Goal: Transaction & Acquisition: Book appointment/travel/reservation

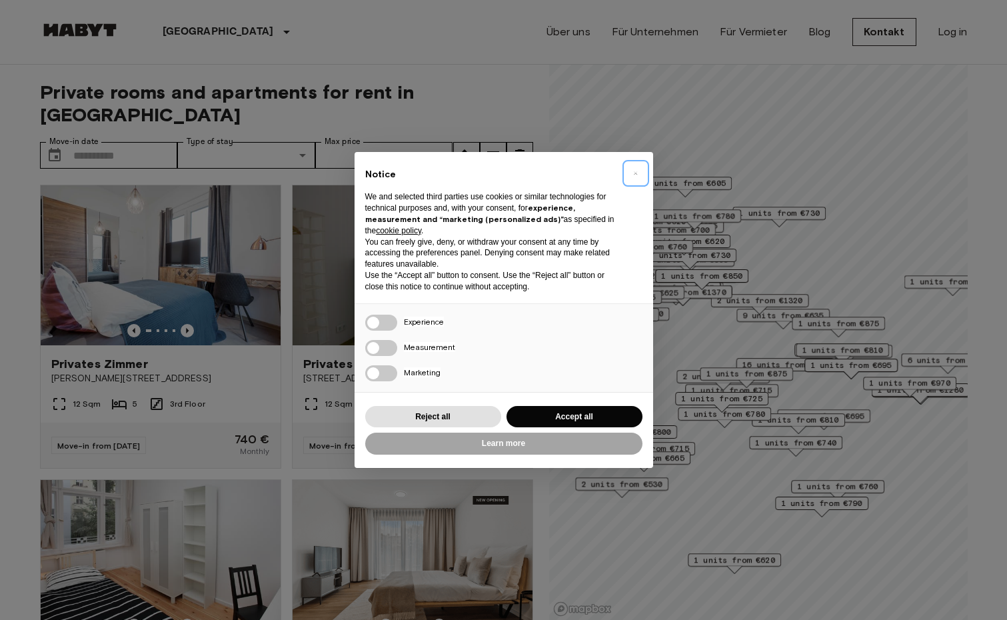
click at [635, 171] on span "×" at bounding box center [635, 173] width 5 height 16
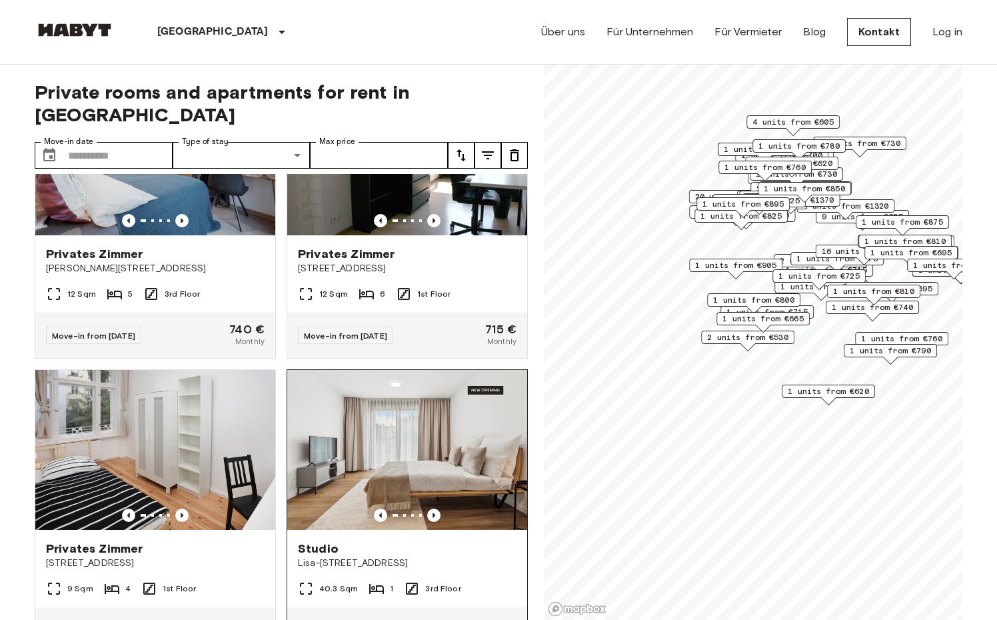
scroll to position [133, 0]
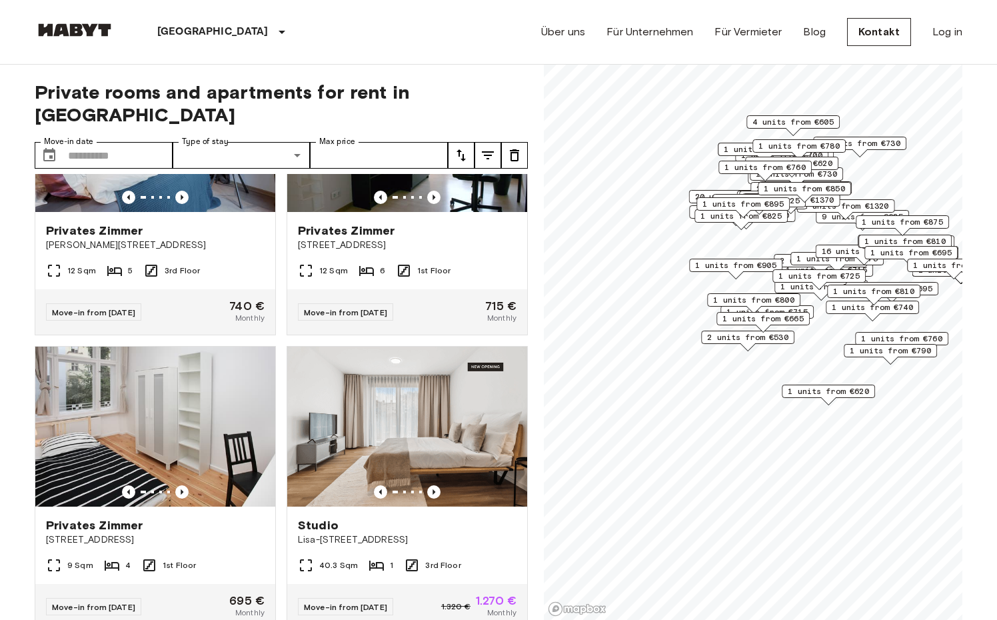
click at [738, 341] on span "2 units from €530" at bounding box center [747, 337] width 81 height 12
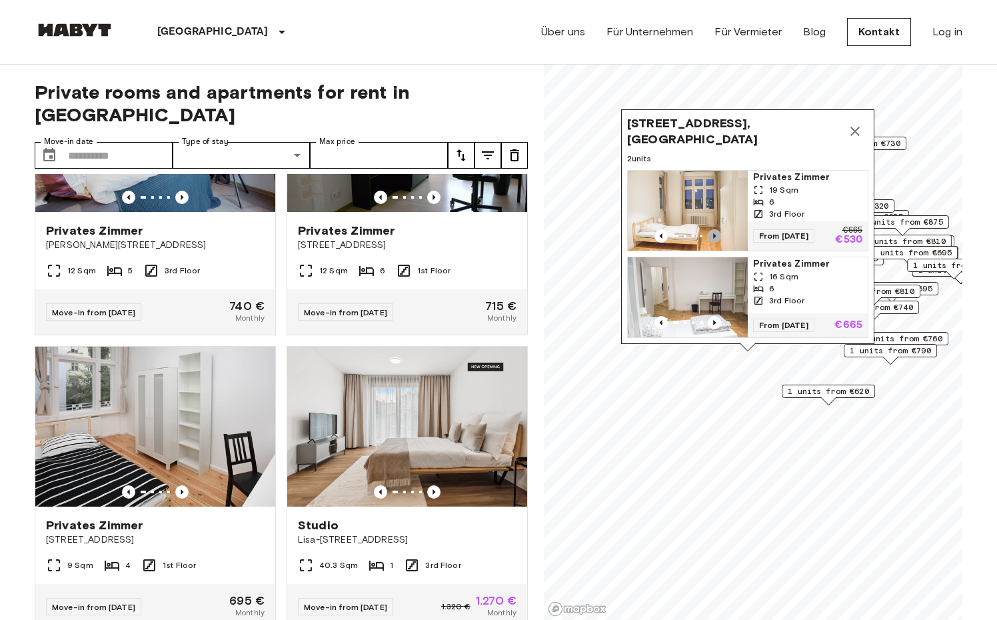
click at [715, 233] on icon "Previous image" at bounding box center [714, 235] width 3 height 5
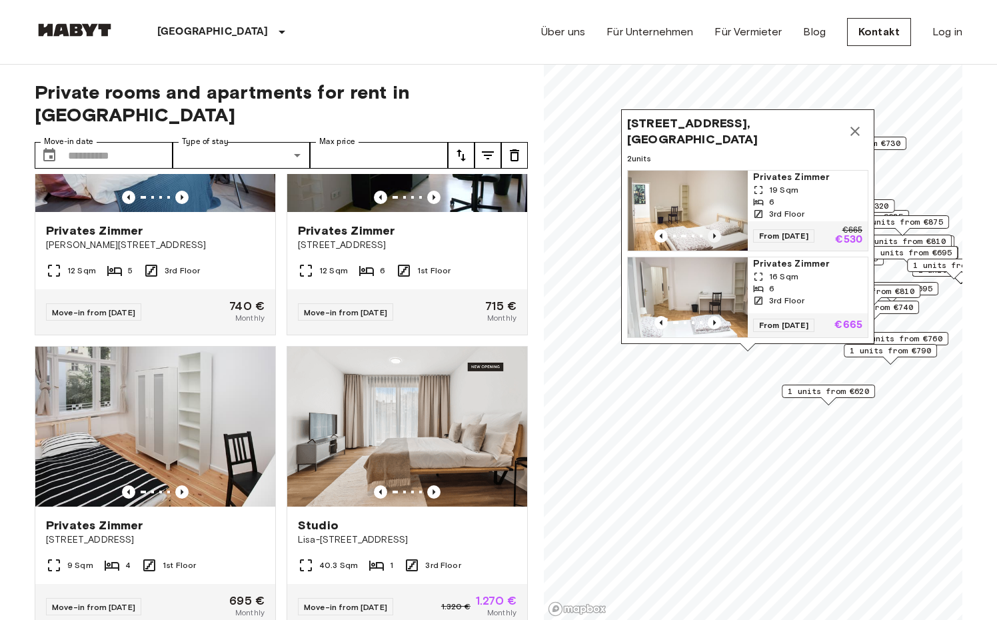
click at [715, 233] on icon "Previous image" at bounding box center [714, 235] width 3 height 5
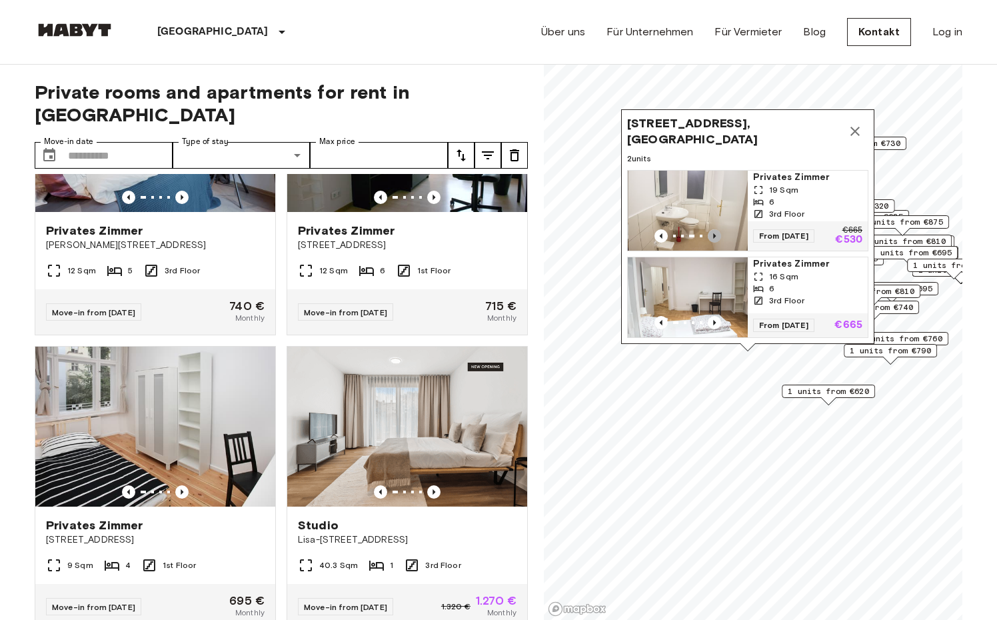
click at [715, 233] on icon "Previous image" at bounding box center [714, 235] width 3 height 5
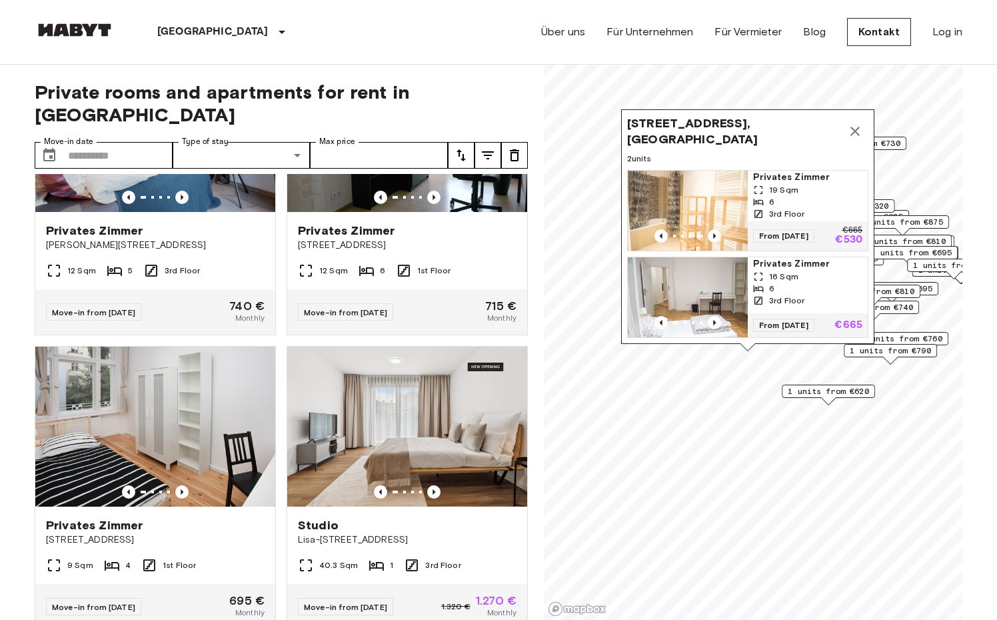
click at [855, 123] on icon "Map marker" at bounding box center [855, 131] width 16 height 16
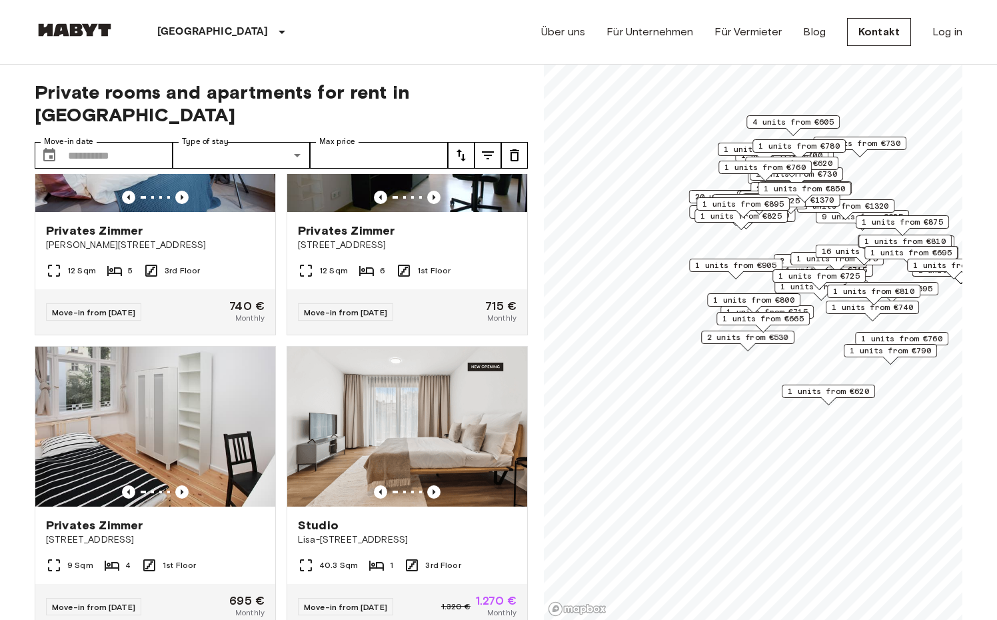
click at [760, 317] on span "1 units from €665" at bounding box center [763, 319] width 81 height 12
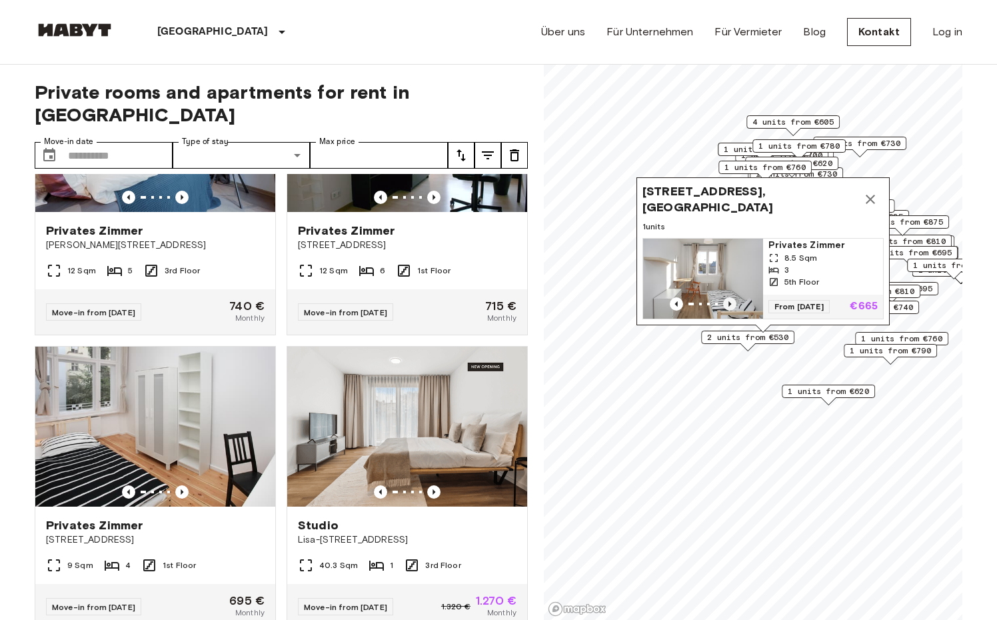
click at [733, 297] on icon "Previous image" at bounding box center [729, 303] width 13 height 13
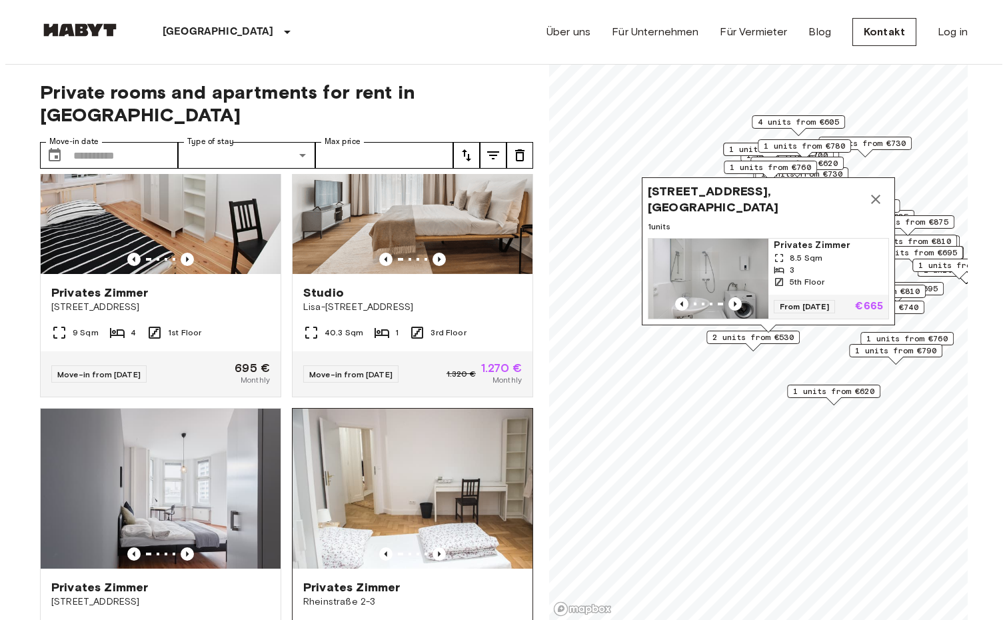
scroll to position [200, 0]
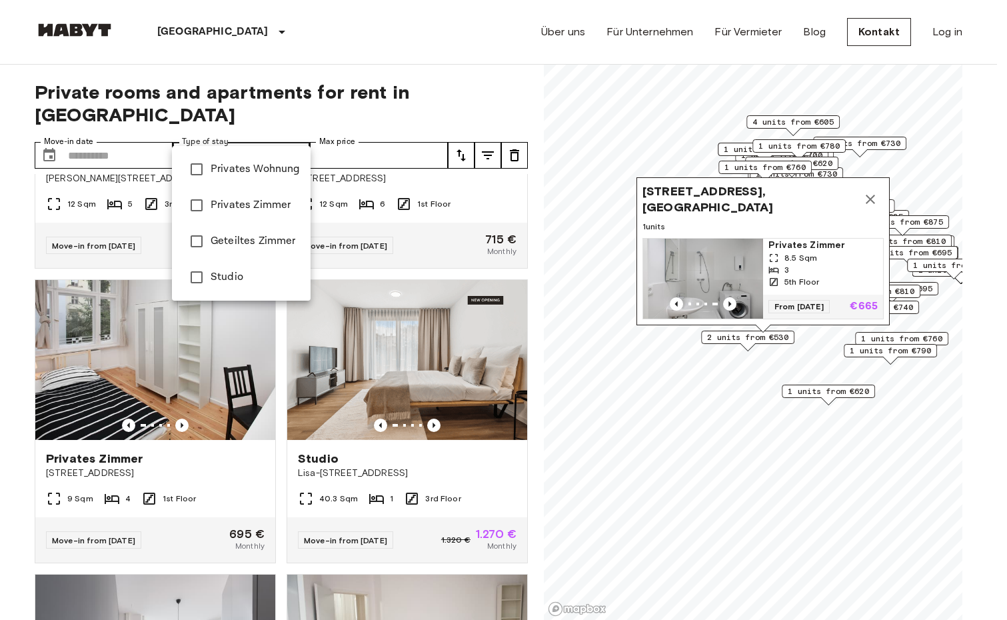
type input "******"
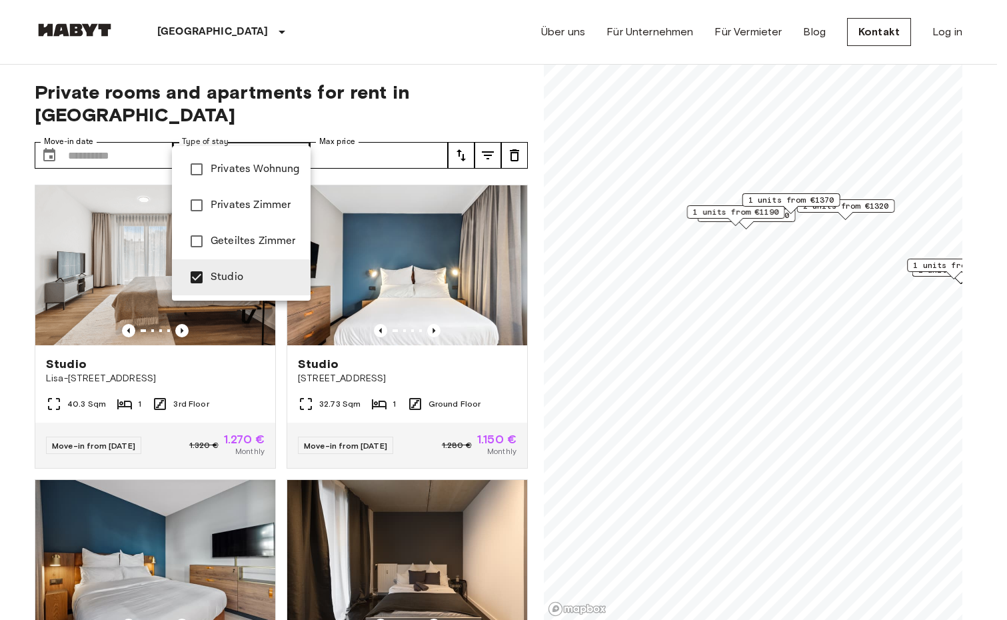
click at [437, 262] on div at bounding box center [503, 310] width 1007 height 620
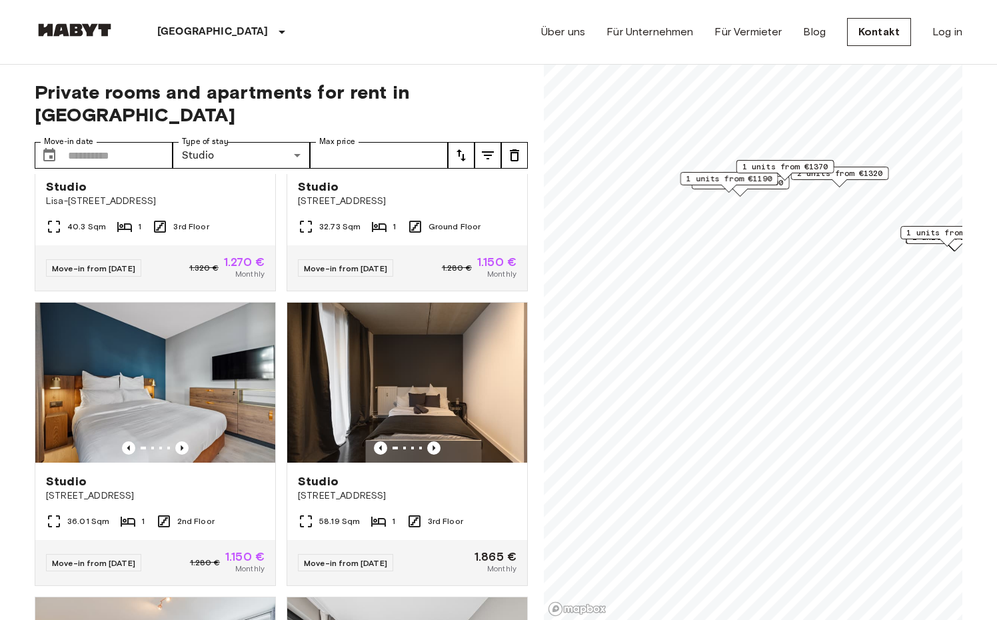
scroll to position [200, 0]
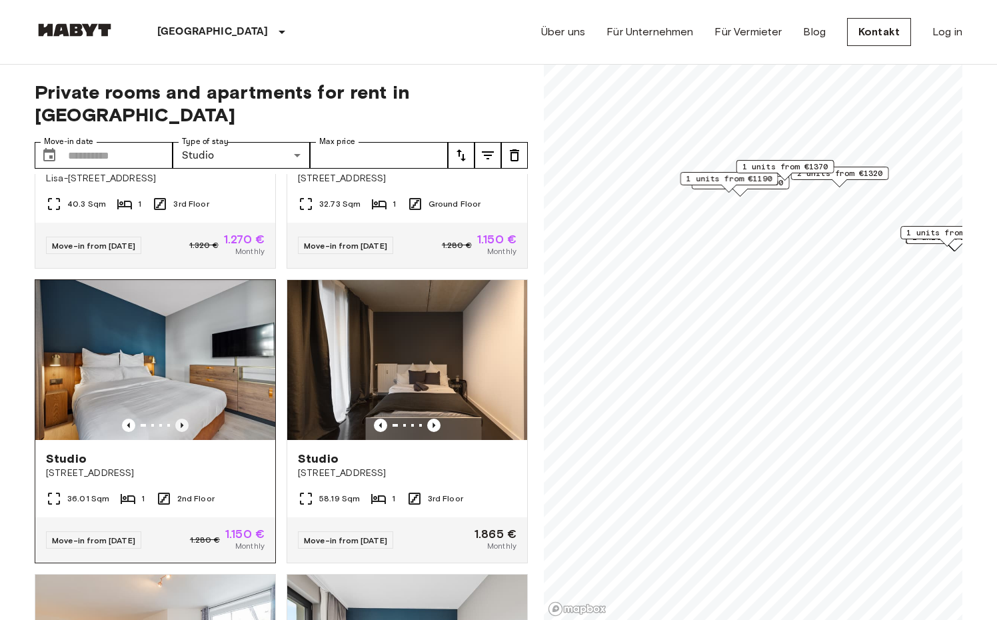
click at [181, 423] on icon "Previous image" at bounding box center [182, 425] width 3 height 5
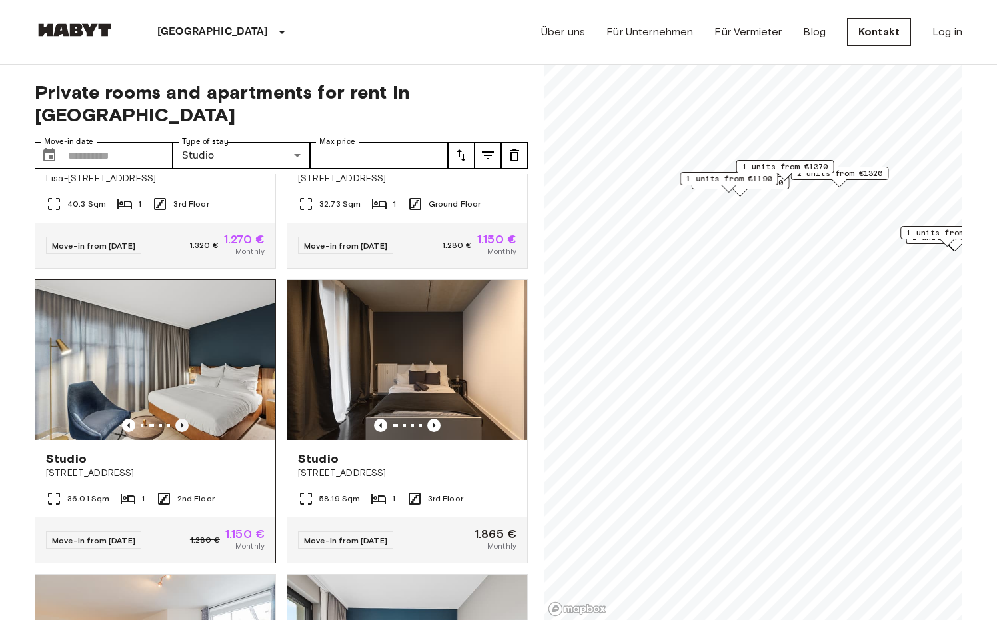
click at [175, 419] on icon "Previous image" at bounding box center [181, 425] width 13 height 13
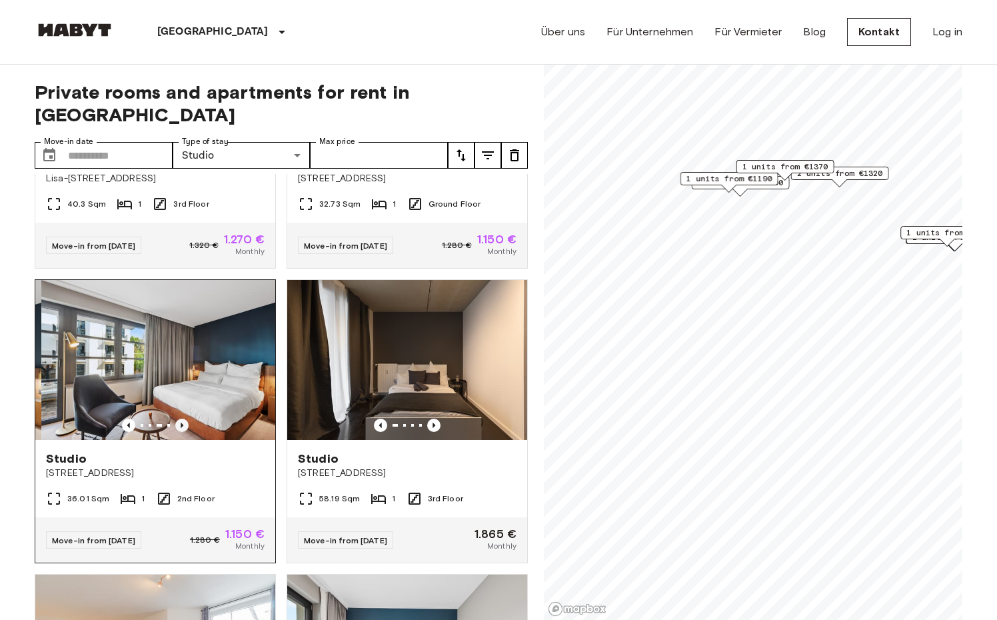
click at [175, 419] on icon "Previous image" at bounding box center [181, 425] width 13 height 13
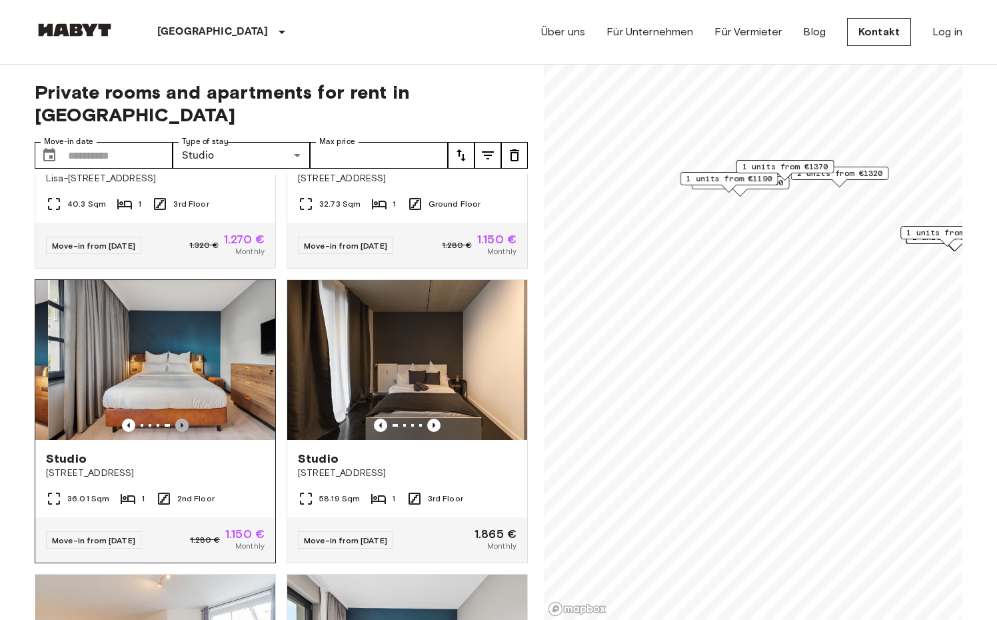
click at [175, 419] on icon "Previous image" at bounding box center [181, 425] width 13 height 13
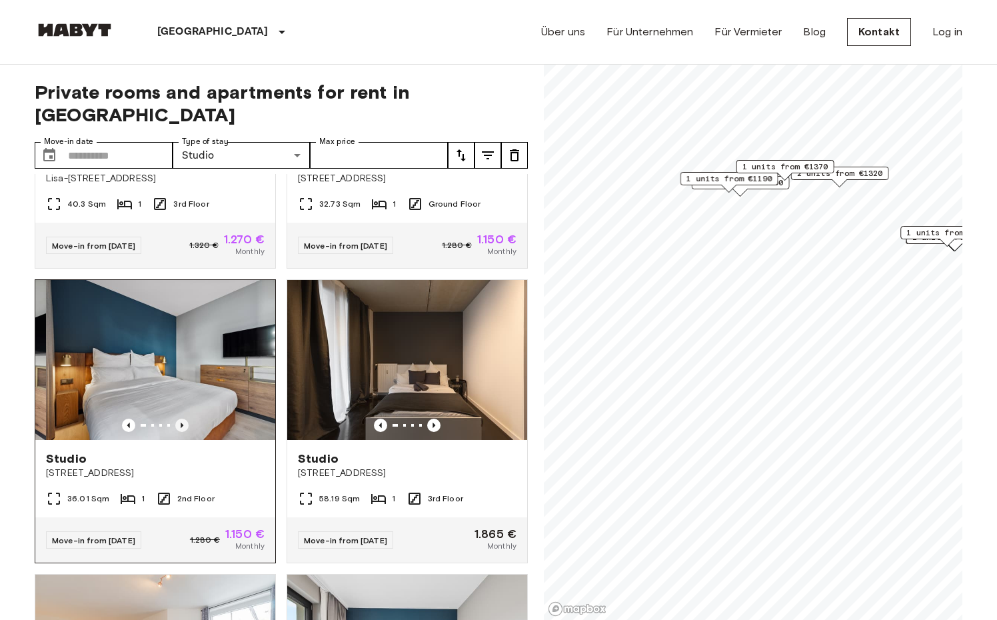
click at [175, 419] on icon "Previous image" at bounding box center [181, 425] width 13 height 13
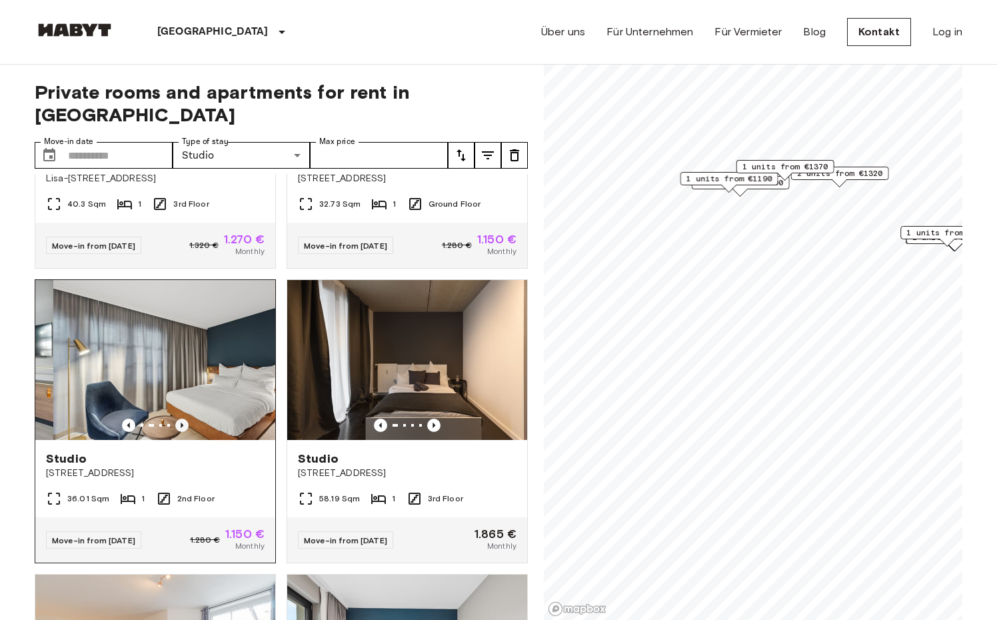
click at [175, 419] on icon "Previous image" at bounding box center [181, 425] width 13 height 13
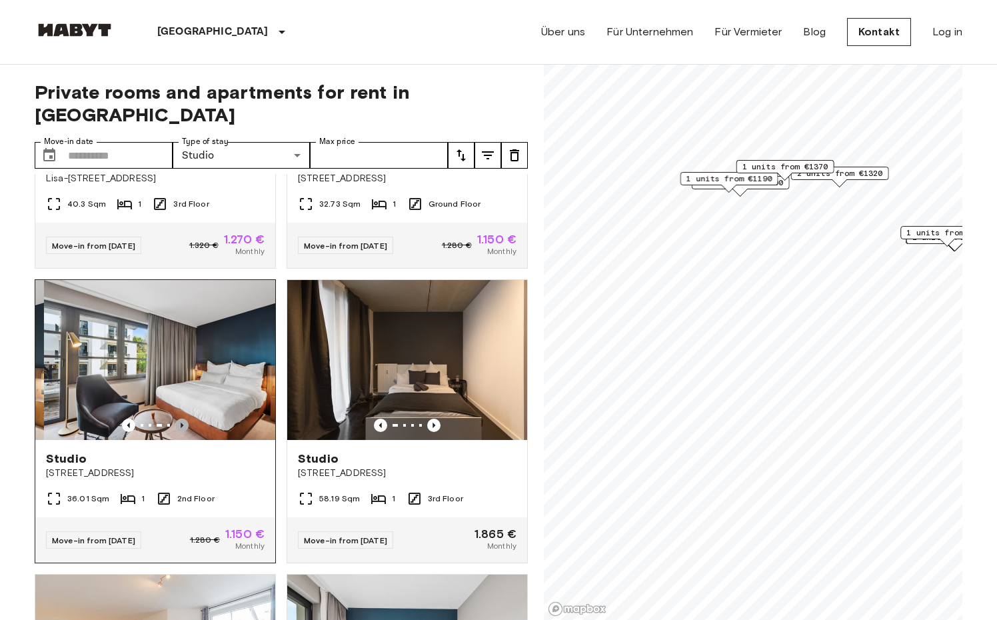
click at [175, 419] on icon "Previous image" at bounding box center [181, 425] width 13 height 13
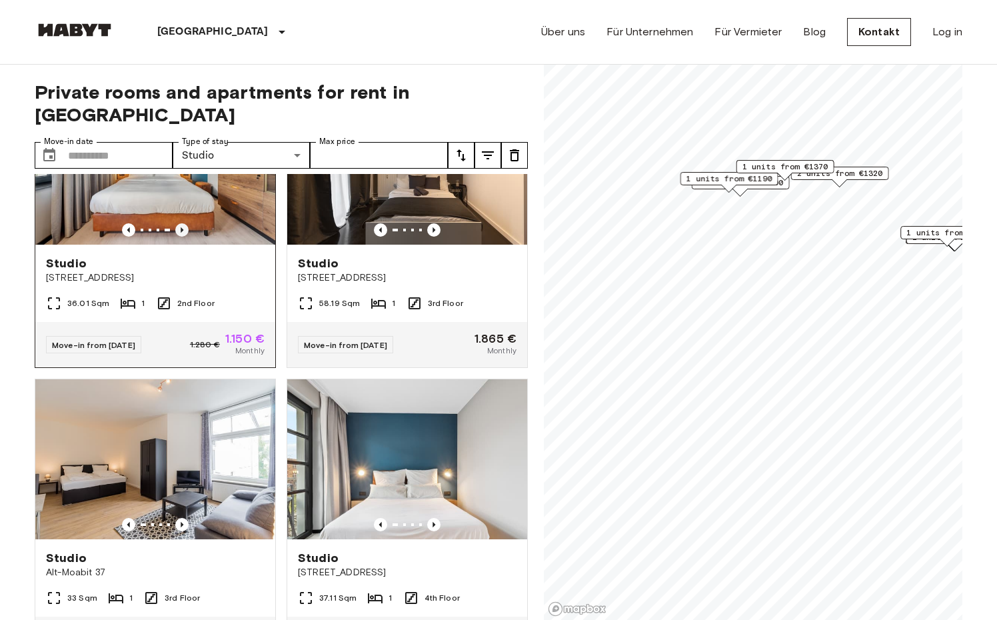
scroll to position [467, 0]
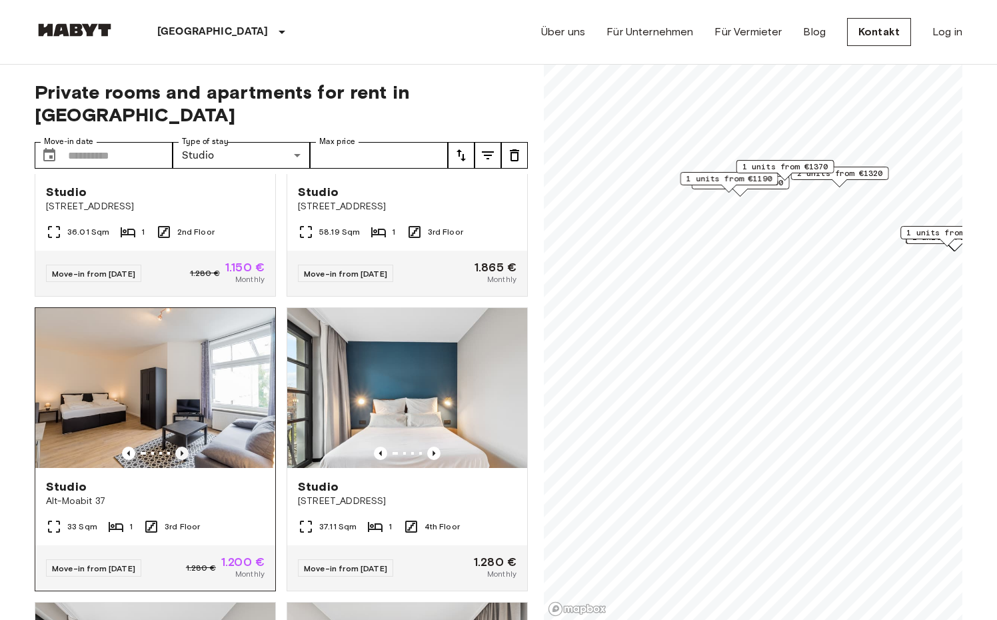
click at [181, 451] on icon "Previous image" at bounding box center [182, 453] width 3 height 5
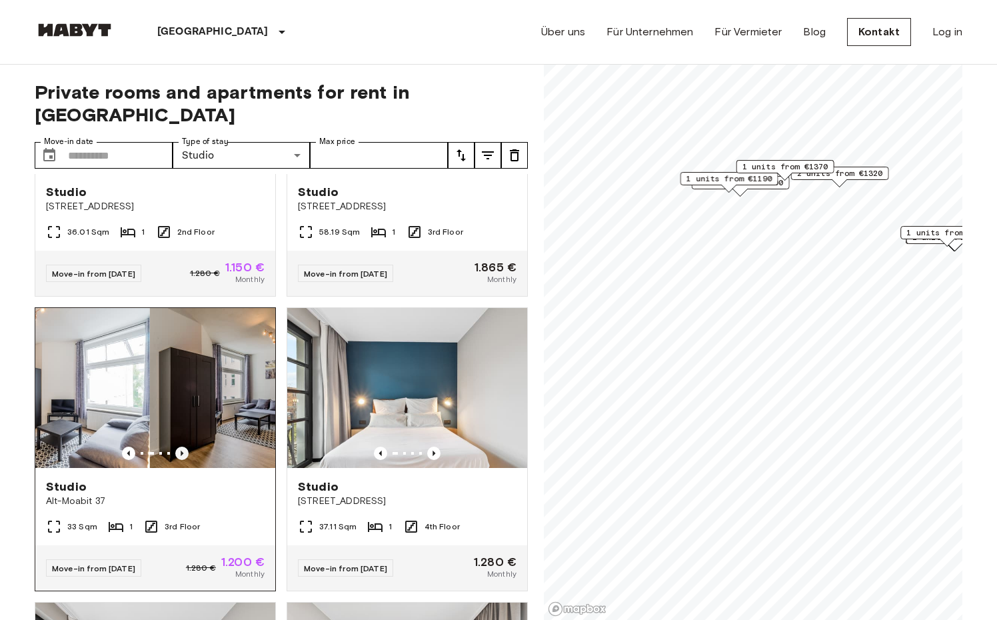
click at [181, 451] on icon "Previous image" at bounding box center [182, 453] width 3 height 5
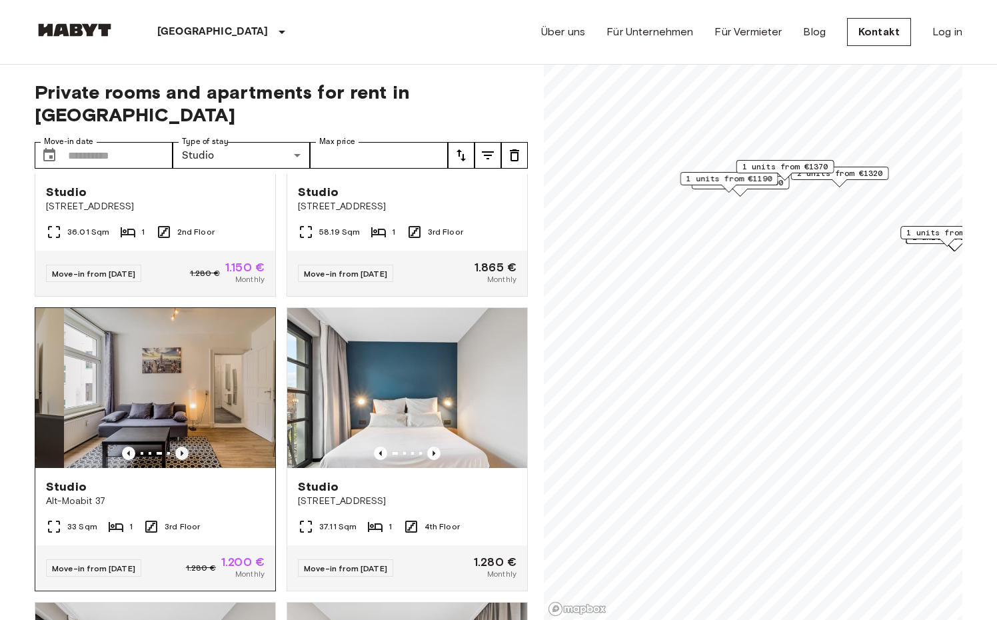
click at [181, 451] on icon "Previous image" at bounding box center [182, 453] width 3 height 5
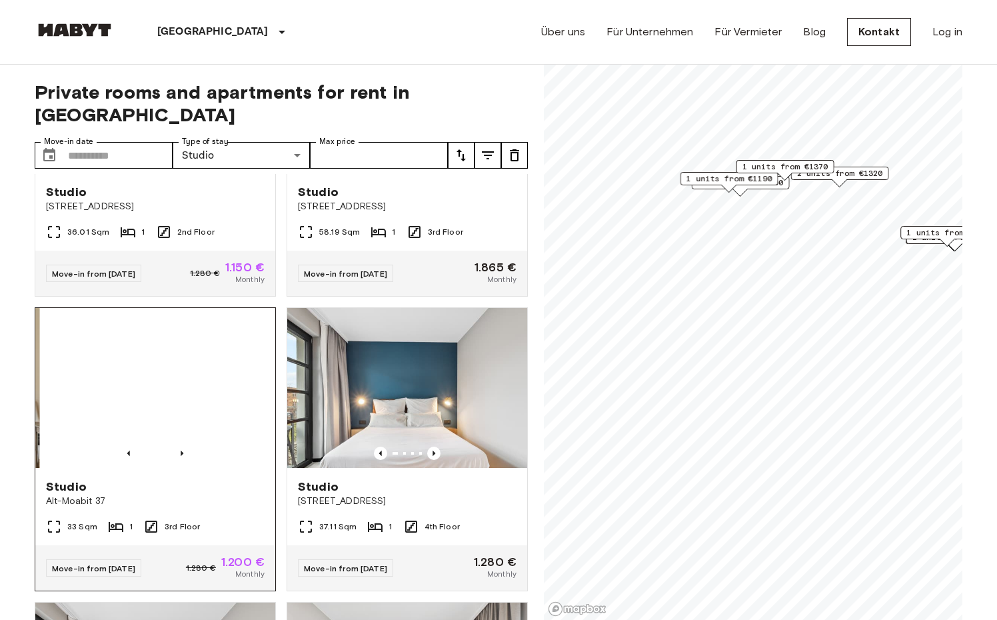
scroll to position [133, 0]
